Goal: Information Seeking & Learning: Compare options

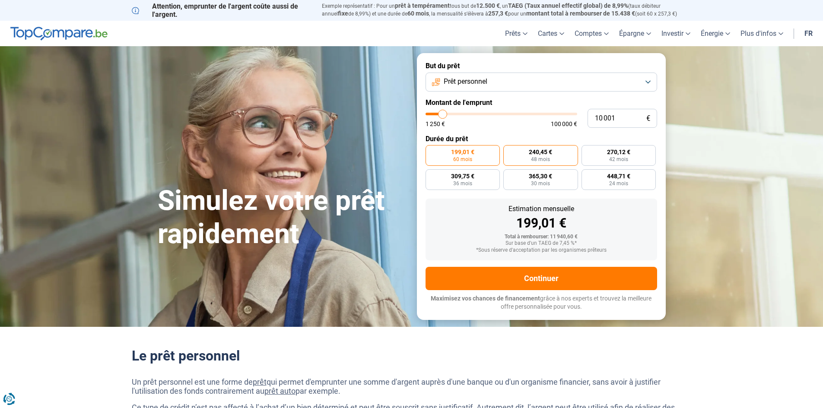
click at [548, 156] on label "240,45 € 48 mois" at bounding box center [540, 155] width 75 height 21
click at [509, 151] on input "240,45 € 48 mois" at bounding box center [506, 148] width 6 height 6
radio input "true"
click at [489, 158] on label "199,01 € 60 mois" at bounding box center [463, 155] width 75 height 21
click at [431, 151] on input "199,01 € 60 mois" at bounding box center [429, 148] width 6 height 6
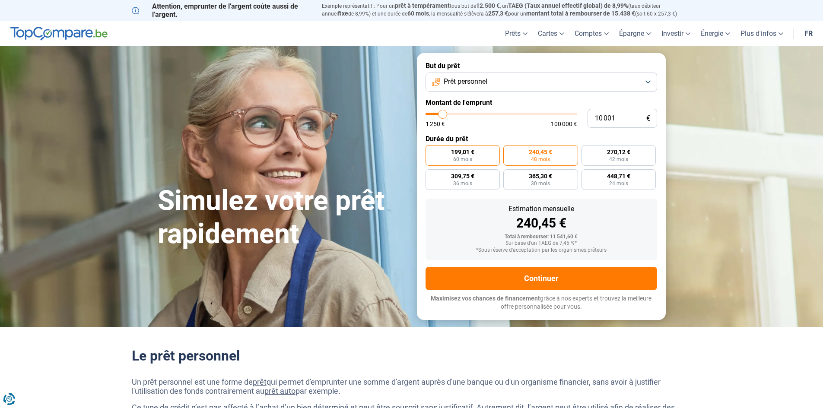
radio input "true"
type input "11 750"
type input "11750"
type input "12 000"
type input "12000"
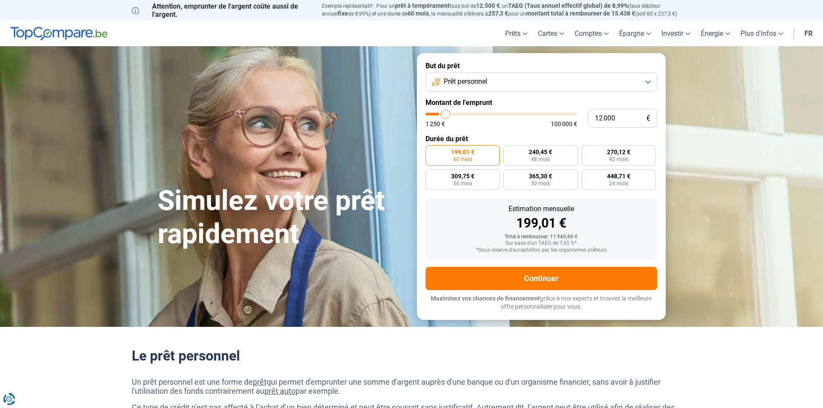
type input "12 500"
type input "12500"
type input "12 750"
type input "12750"
type input "13 500"
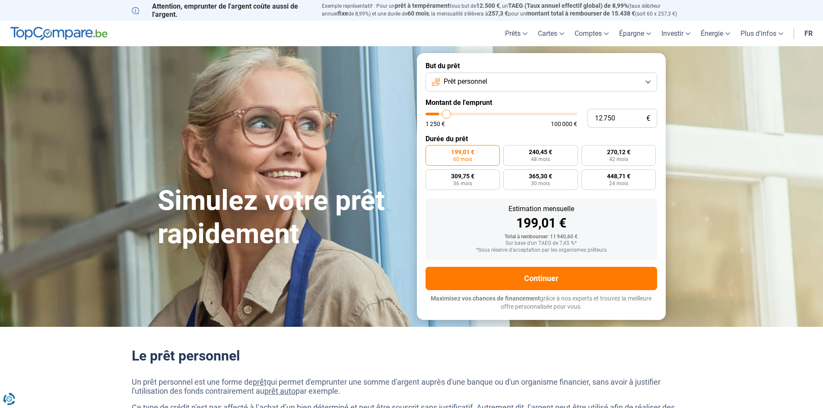
type input "13500"
type input "14 000"
type input "14000"
type input "15 000"
type input "15000"
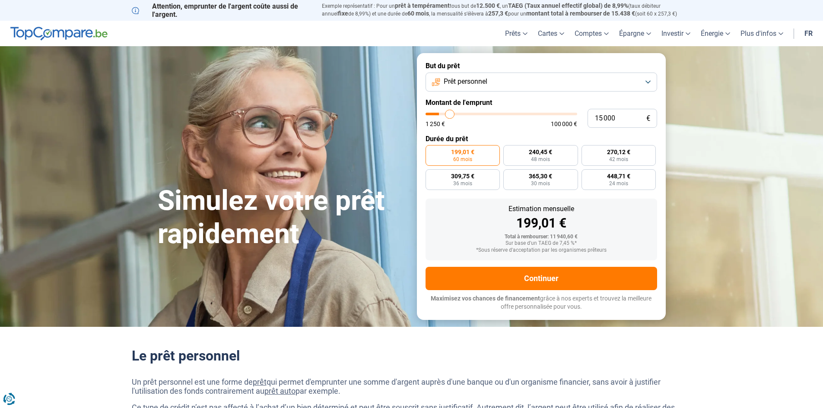
type input "15 750"
type input "15750"
type input "17 000"
type input "17000"
type input "17 750"
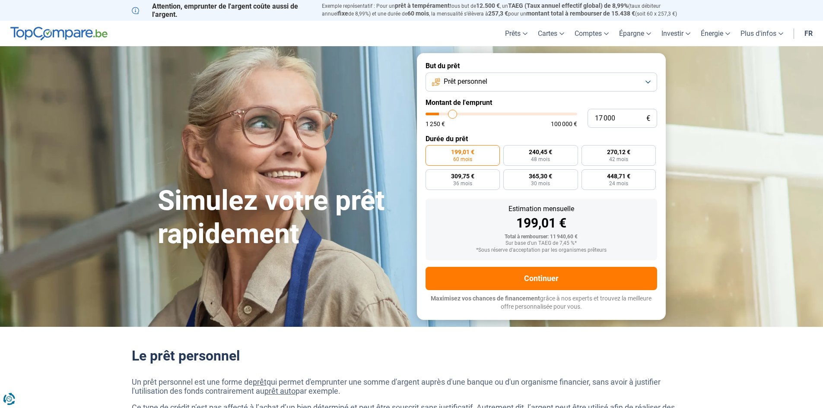
type input "17750"
type input "18 750"
type input "18750"
type input "20 000"
type input "20000"
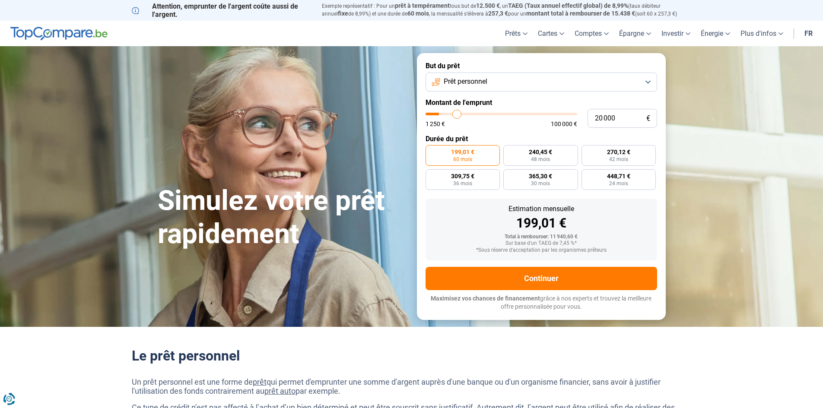
type input "21 500"
type input "21500"
type input "22 750"
type input "22750"
type input "23 750"
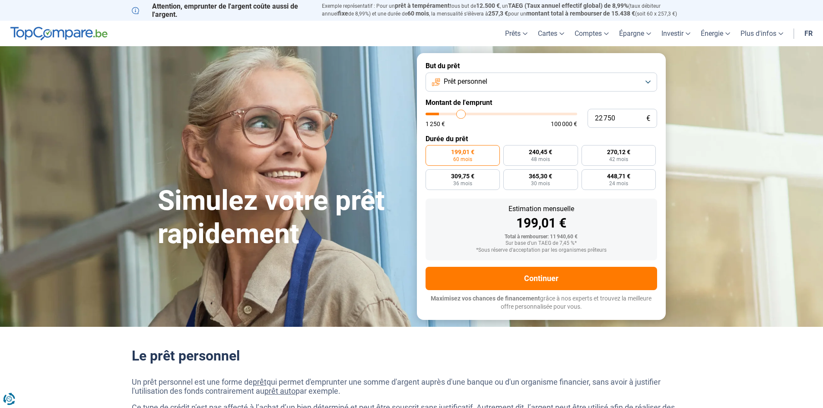
type input "23750"
type input "25 250"
type input "25250"
type input "26 250"
type input "26250"
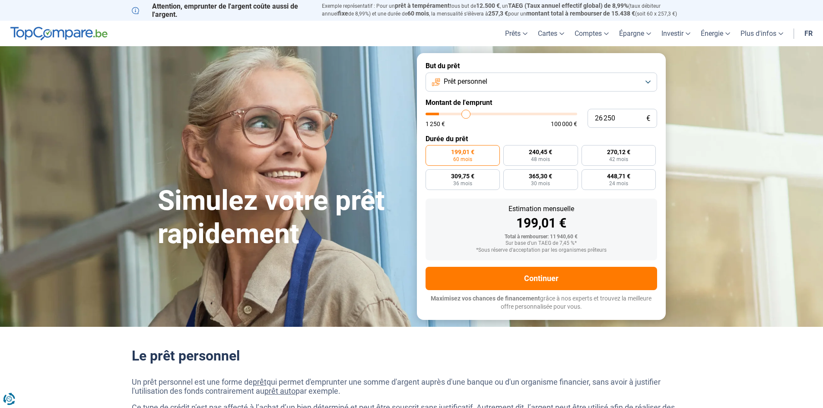
type input "27 750"
type input "27750"
type input "28 250"
type input "28250"
type input "29 500"
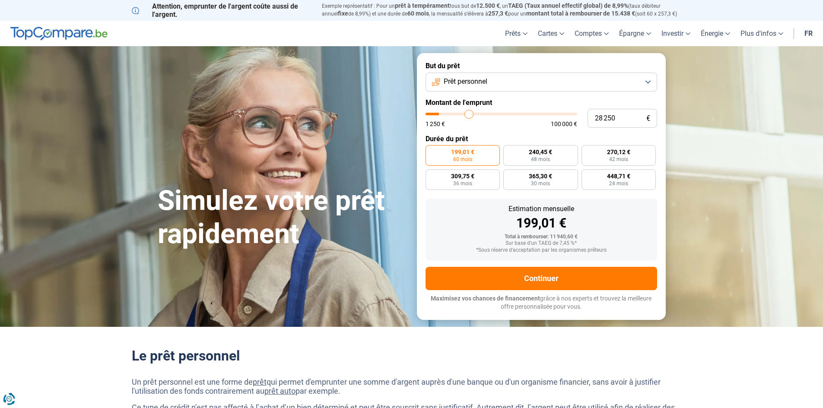
type input "29500"
type input "30 500"
type input "30500"
type input "31 750"
type input "31750"
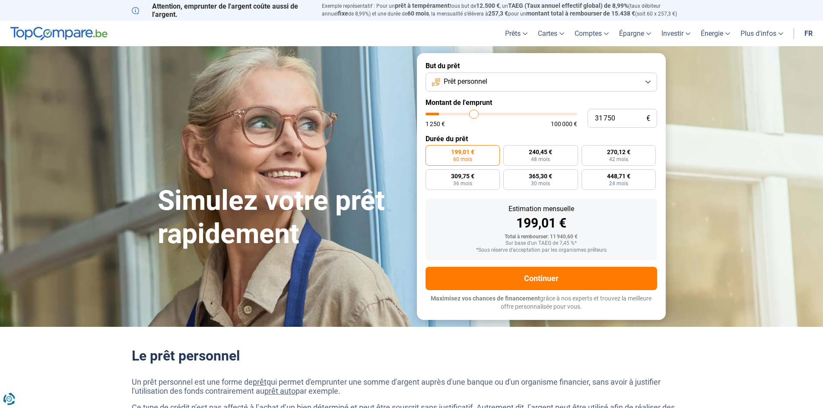
type input "32 750"
type input "32750"
type input "34 000"
type input "34000"
type input "35 000"
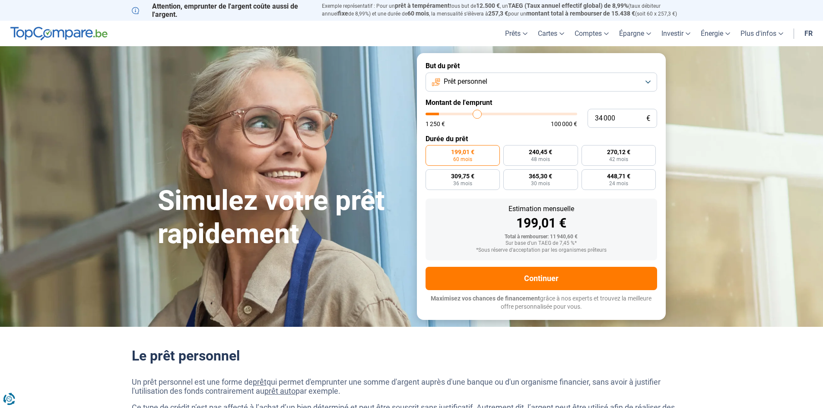
type input "35000"
type input "35 750"
type input "35750"
type input "36 750"
type input "36750"
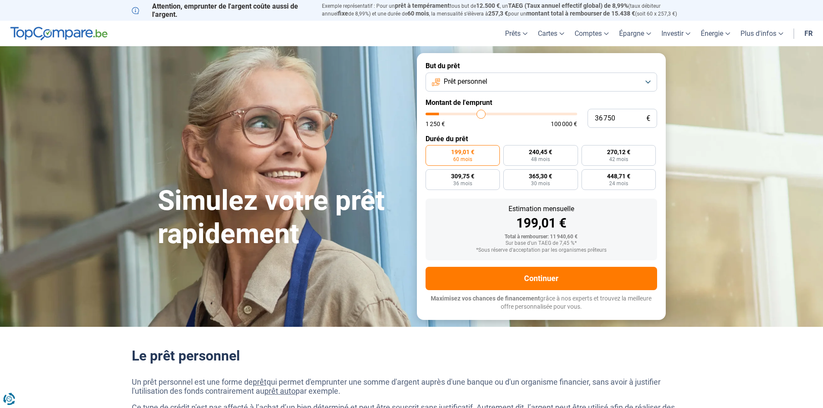
type input "37 750"
type input "37750"
type input "38 250"
type input "38250"
type input "38 750"
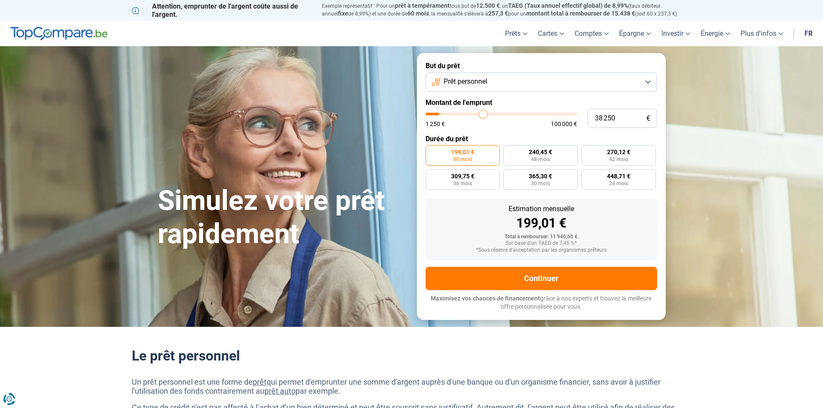
type input "38750"
type input "39 750"
type input "39750"
type input "40 250"
type input "40250"
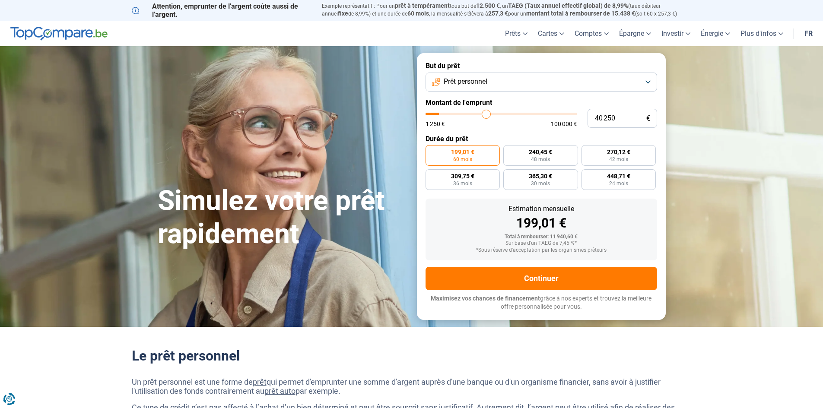
type input "41 250"
type input "41250"
type input "41 500"
type input "41500"
type input "42 500"
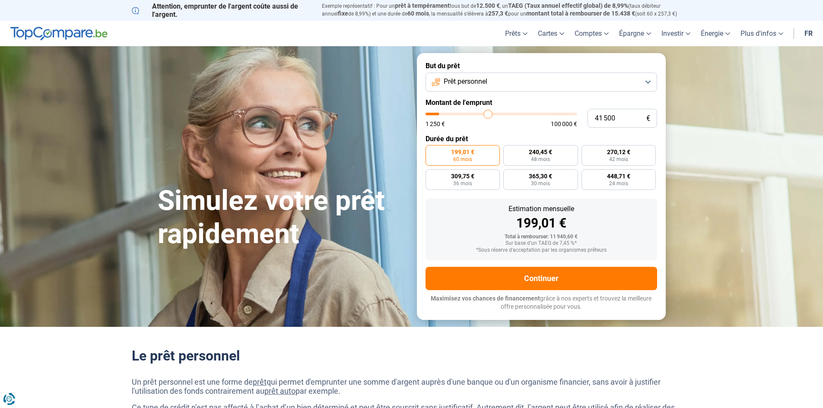
type input "42500"
type input "43 000"
type input "43000"
type input "43 750"
type input "43750"
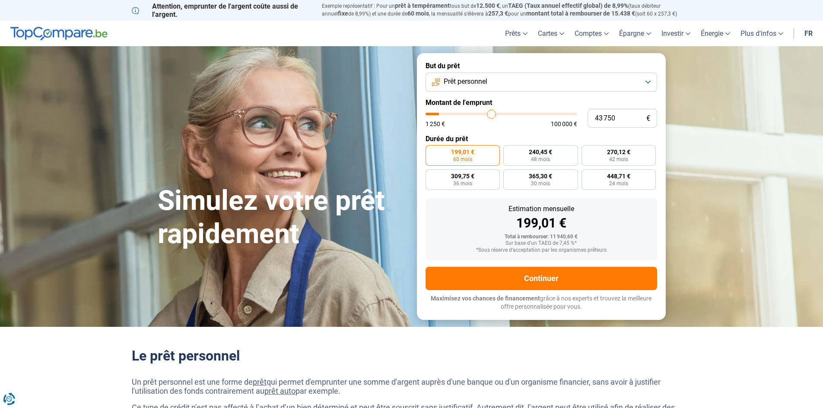
type input "44 250"
type input "44250"
type input "45 000"
type input "45000"
type input "45 500"
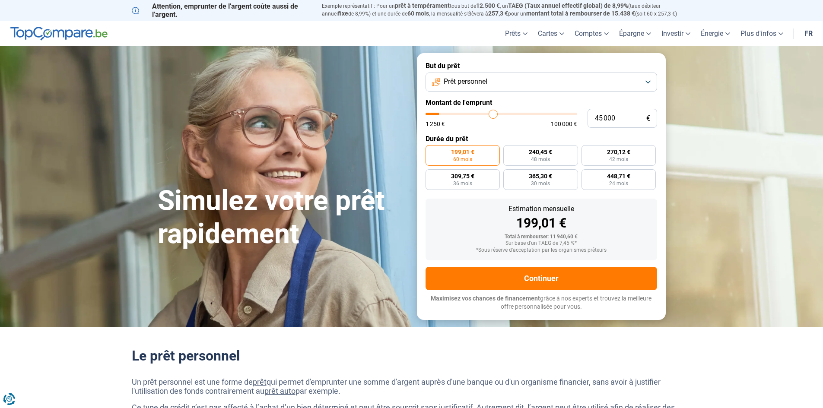
type input "45500"
type input "46 000"
type input "46000"
type input "46 750"
type input "46750"
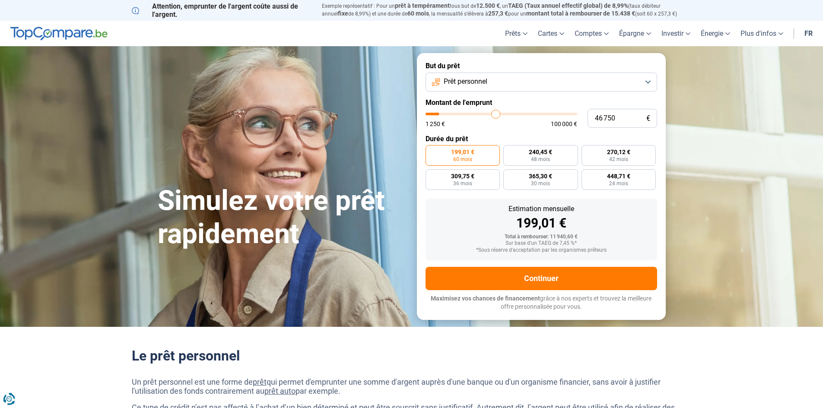
type input "47 500"
type input "47500"
type input "48 500"
type input "48500"
type input "49 000"
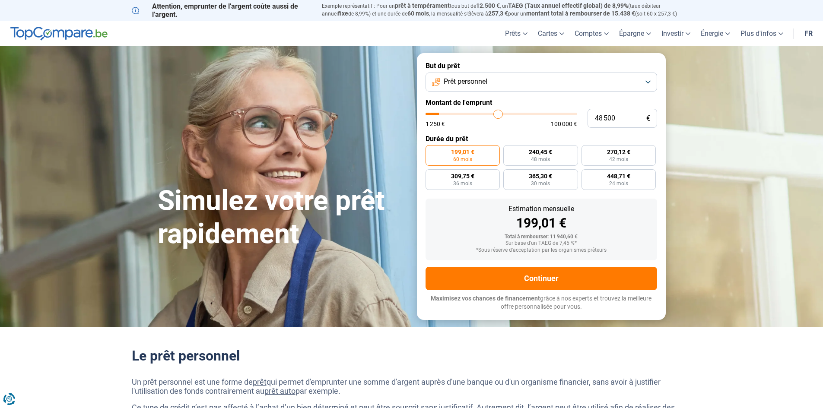
type input "49000"
type input "50 000"
type input "50000"
type input "51 000"
type input "51000"
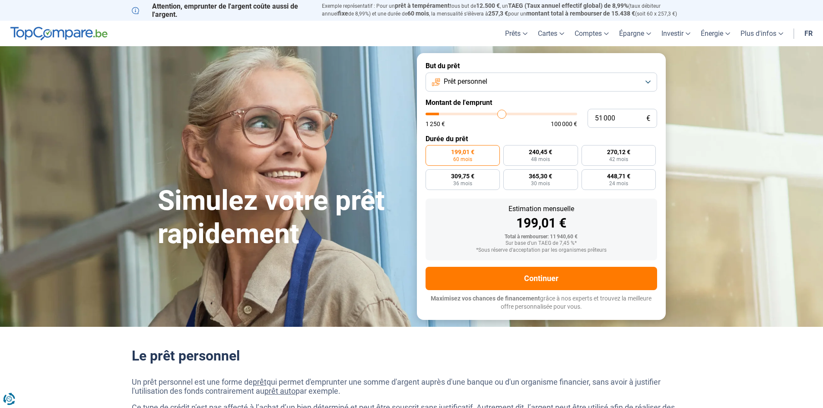
type input "51 750"
type input "51750"
type input "52 750"
type input "52750"
type input "54 000"
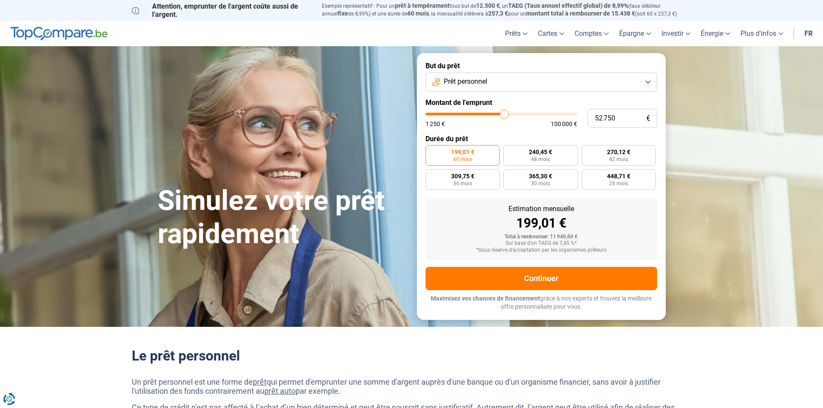
type input "54000"
type input "54 750"
type input "54750"
type input "55 750"
type input "55750"
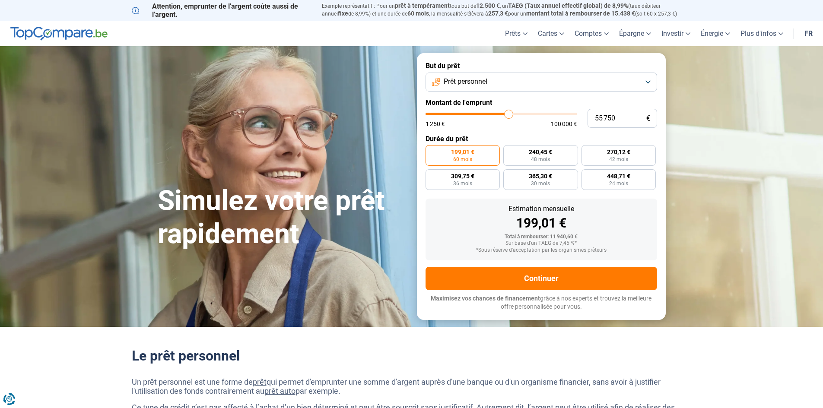
type input "56 500"
type input "56500"
type input "57 500"
type input "57500"
type input "58 750"
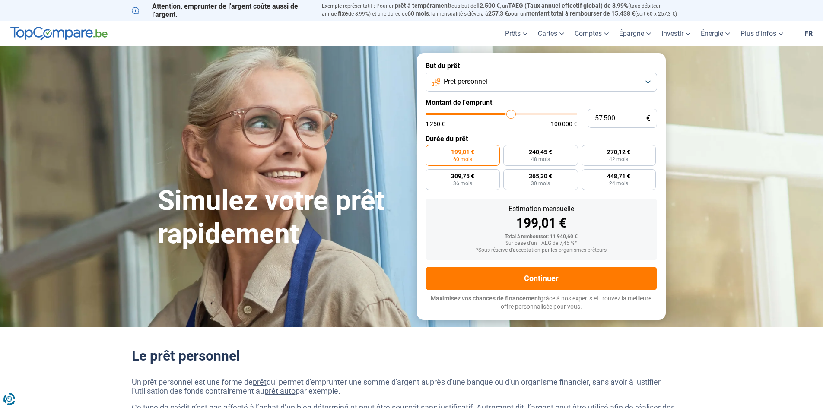
type input "58750"
type input "59 250"
type input "59250"
type input "60 250"
type input "60250"
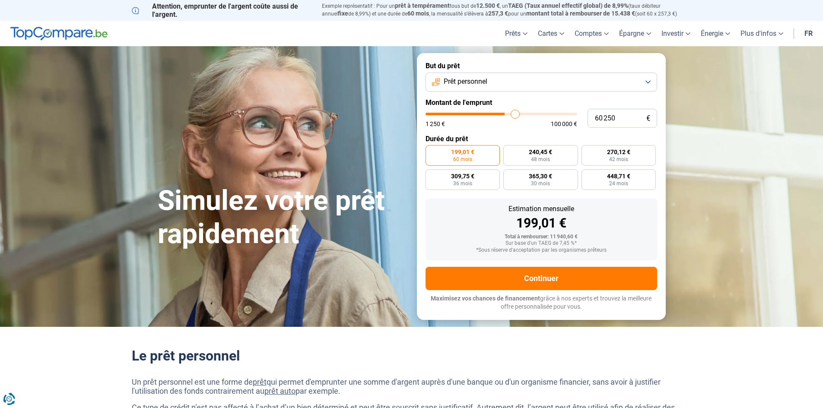
type input "60 750"
type input "60750"
type input "61 750"
type input "61750"
type input "62 500"
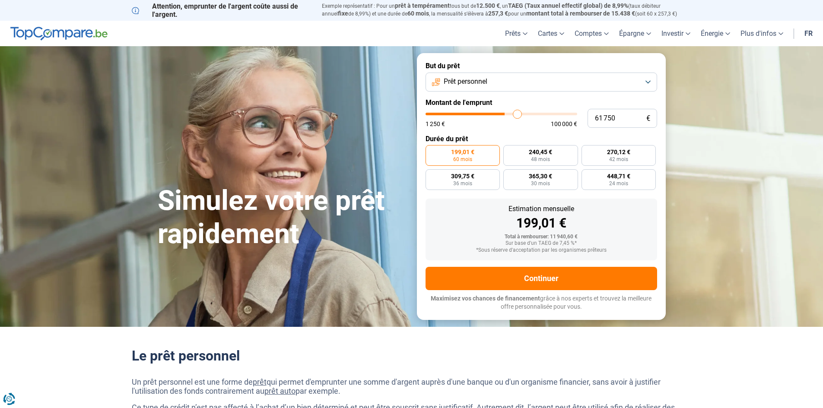
type input "62500"
type input "63 250"
type input "63250"
type input "64 500"
type input "64500"
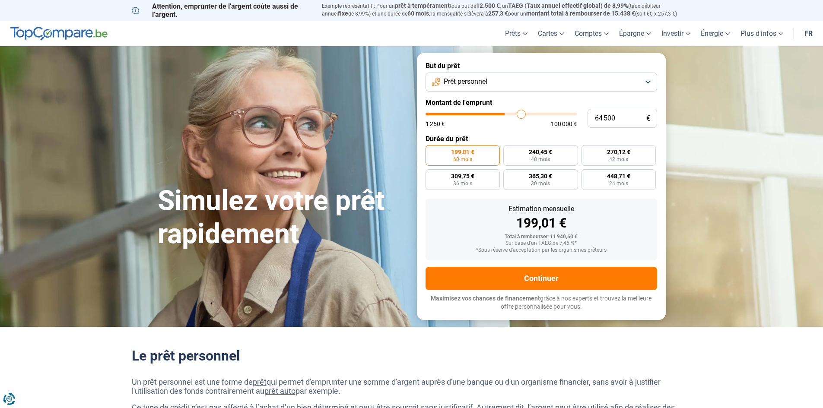
type input "65 000"
type input "65000"
type input "65 750"
type input "65750"
type input "66 000"
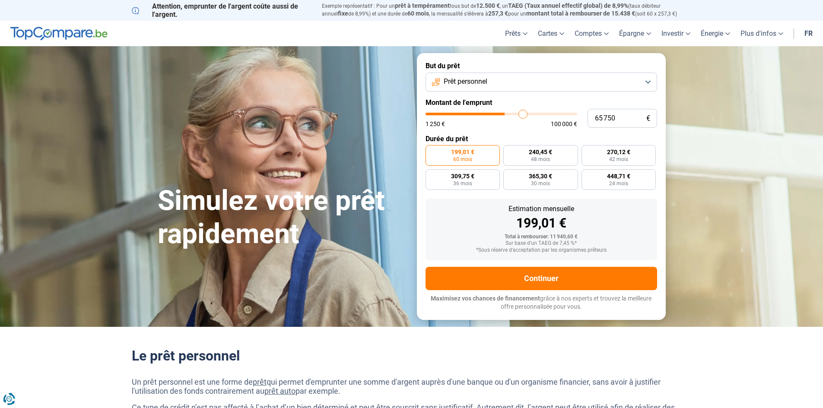
type input "66000"
type input "66 500"
type input "66500"
type input "67 250"
type input "67250"
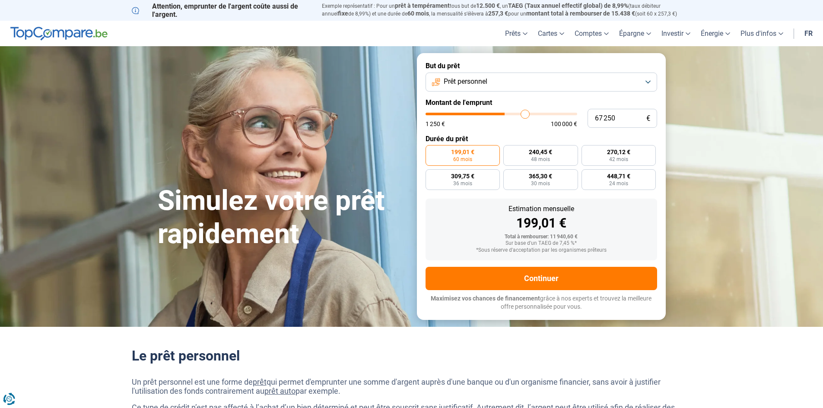
type input "68 000"
type input "68000"
type input "68 250"
type input "68250"
type input "69 000"
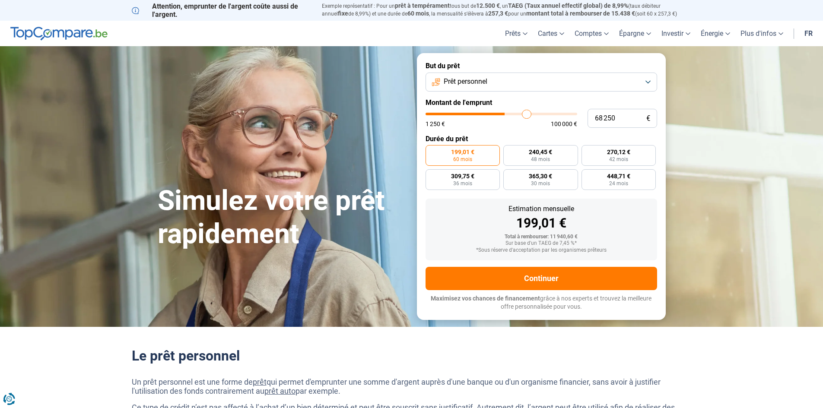
type input "69000"
type input "69 500"
type input "69500"
type input "70 250"
type input "70250"
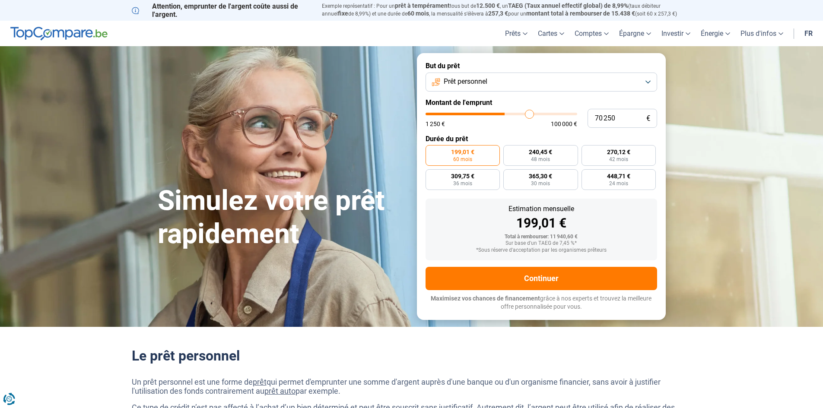
type input "70 750"
type input "70750"
type input "71 250"
type input "71250"
type input "72 000"
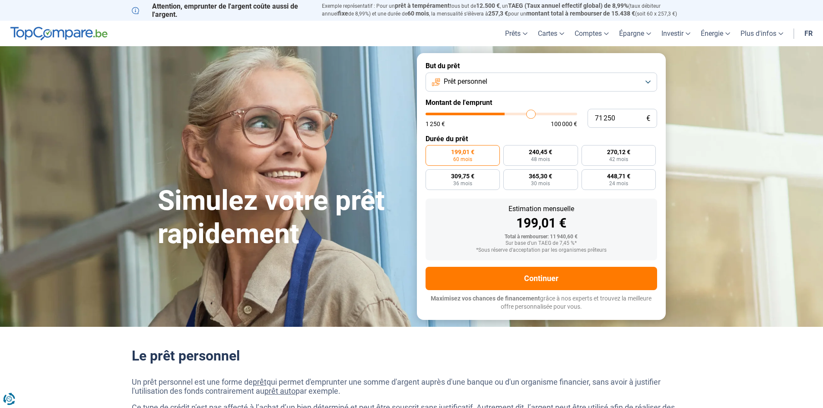
type input "72000"
type input "72 750"
type input "72750"
type input "73 500"
type input "73500"
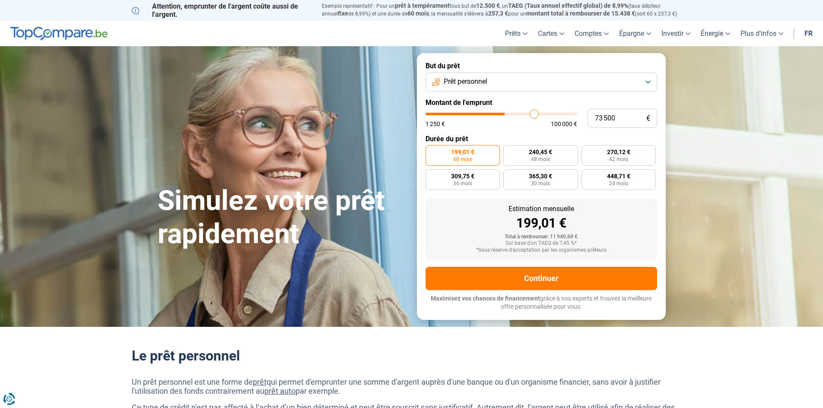
type input "74 000"
type input "74000"
type input "75 000"
type input "75000"
type input "75 500"
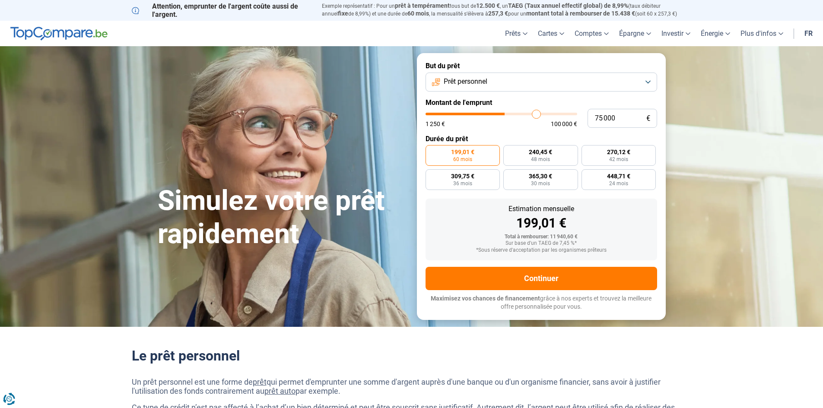
type input "75500"
type input "76 500"
type input "76500"
type input "77 000"
type input "77000"
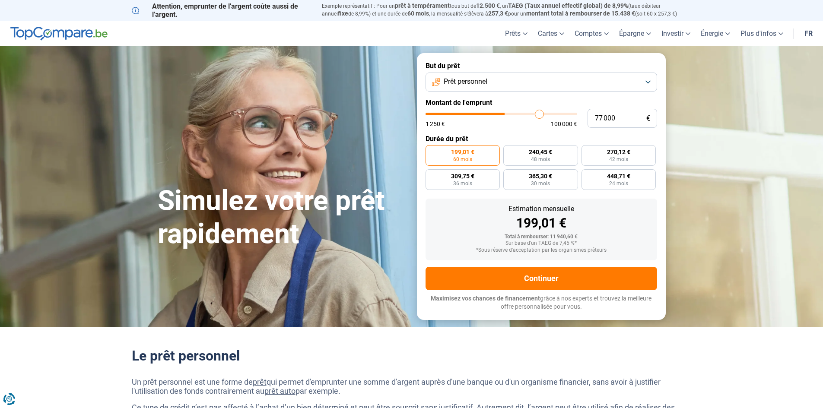
type input "78 000"
type input "78000"
type input "78 500"
type input "78500"
type input "79 750"
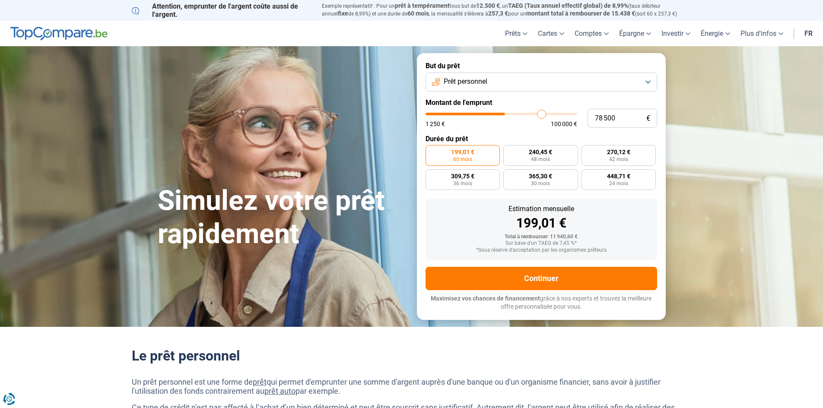
type input "79750"
type input "80 750"
type input "80750"
type input "81 250"
type input "81250"
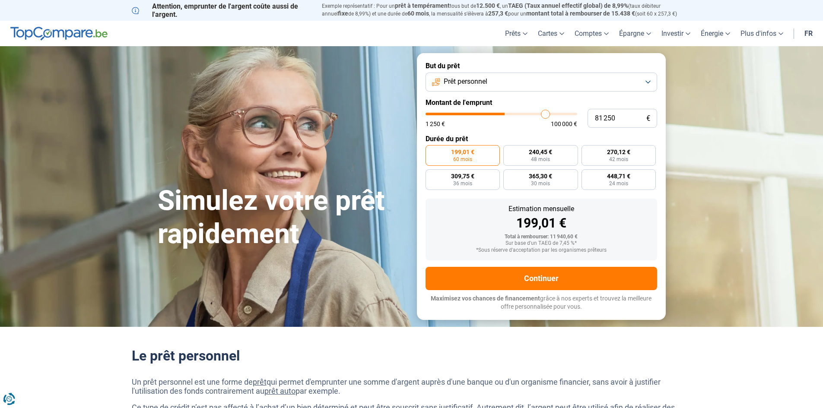
type input "81 750"
type input "81750"
type input "82 750"
type input "82750"
type input "83 250"
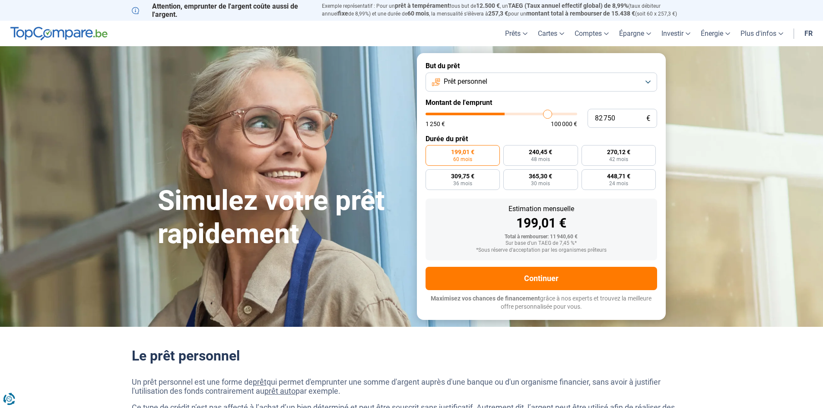
type input "83250"
type input "84 000"
type input "84000"
type input "84 500"
type input "84500"
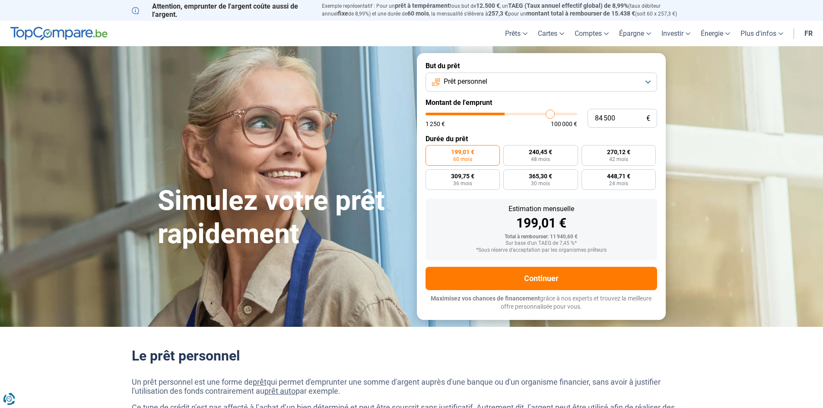
type input "85 250"
type input "85250"
type input "85 750"
type input "85750"
type input "86 500"
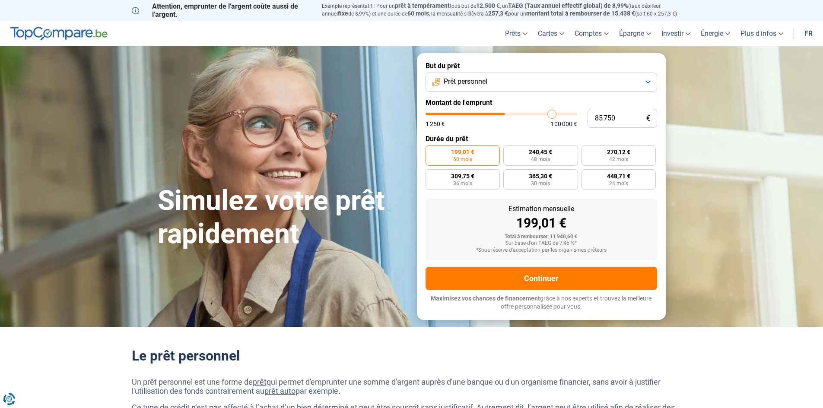
type input "86500"
type input "86 750"
type input "86750"
type input "87 250"
type input "87250"
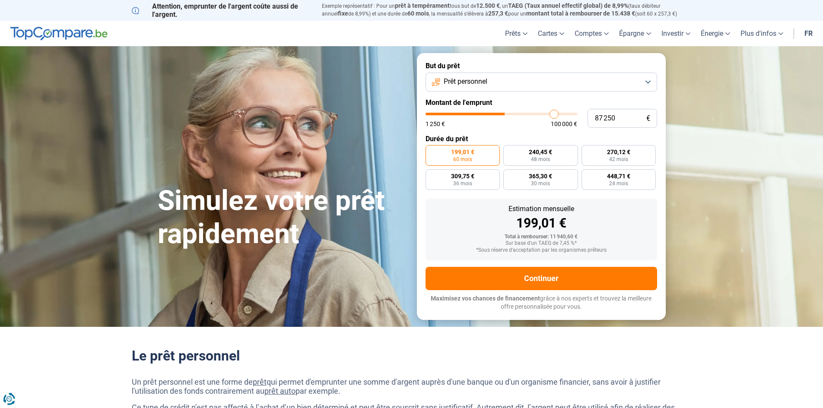
type input "87 500"
type input "87500"
type input "88 000"
type input "88000"
drag, startPoint x: 445, startPoint y: 116, endPoint x: 597, endPoint y: 121, distance: 152.2
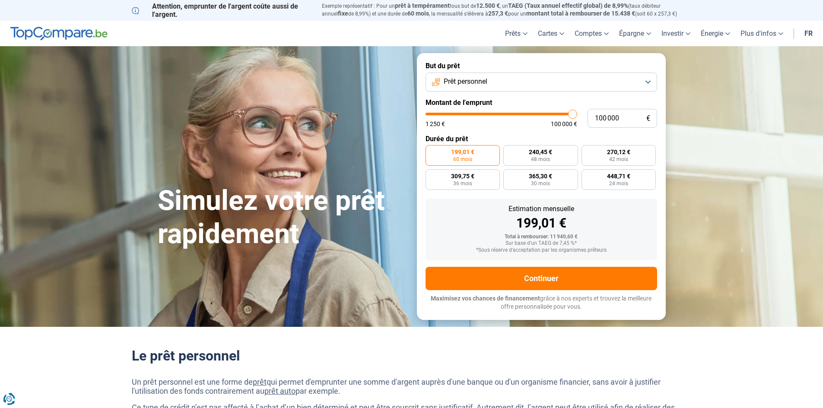
click at [577, 115] on input "range" at bounding box center [502, 114] width 152 height 3
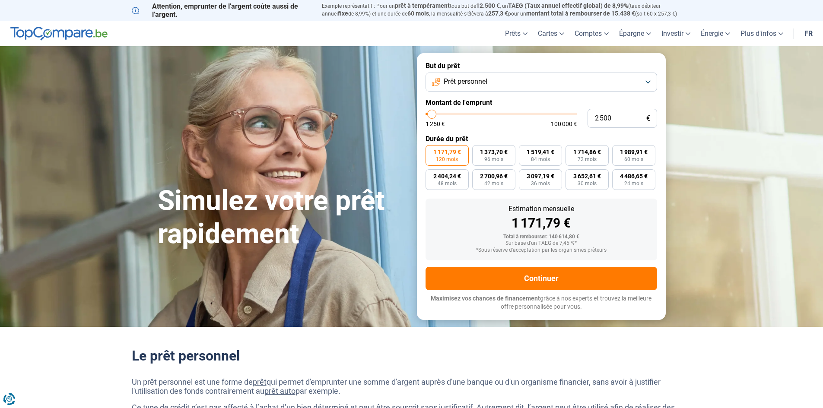
drag, startPoint x: 570, startPoint y: 113, endPoint x: 432, endPoint y: 98, distance: 138.7
click at [432, 113] on input "range" at bounding box center [502, 114] width 152 height 3
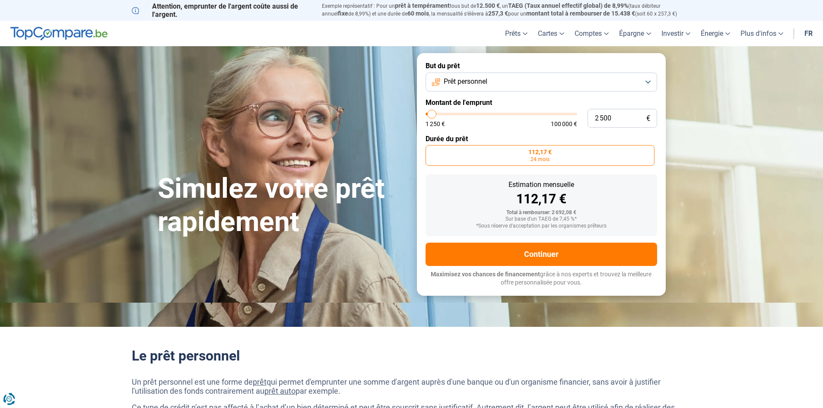
click at [465, 150] on label "112,17 € 24 mois" at bounding box center [540, 155] width 229 height 21
click at [431, 150] on input "112,17 € 24 mois" at bounding box center [429, 148] width 6 height 6
click at [470, 252] on button "Continuer" at bounding box center [542, 254] width 232 height 23
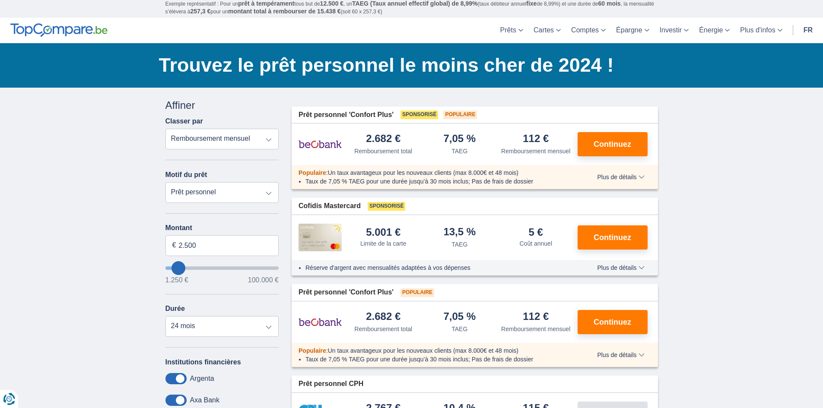
scroll to position [43, 0]
